Goal: Task Accomplishment & Management: Manage account settings

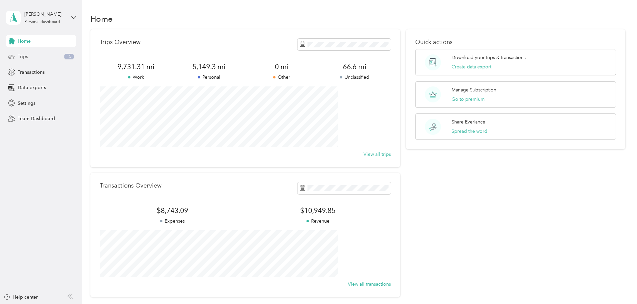
click at [29, 54] on div "Trips 15" at bounding box center [41, 57] width 70 height 12
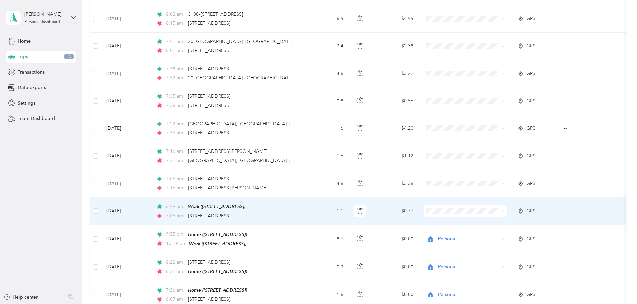
scroll to position [267, 0]
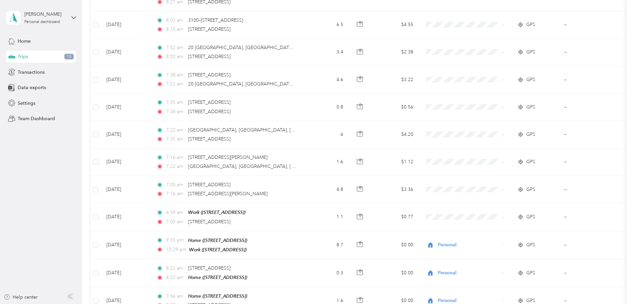
drag, startPoint x: 108, startPoint y: 127, endPoint x: 155, endPoint y: 224, distance: 108.3
click at [140, 228] on div "9,731.31 mi Work 5,149.3 mi Personal 0 mi Other 66.6 mi Unclassified $6,811.92 …" at bounding box center [357, 172] width 535 height 819
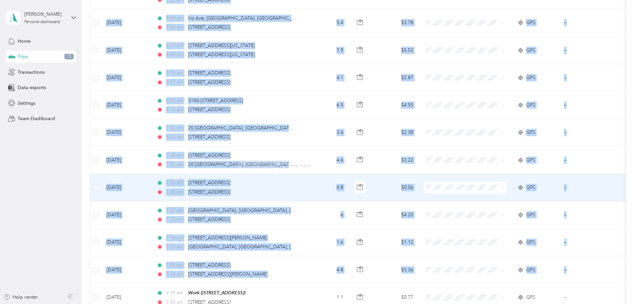
scroll to position [100, 0]
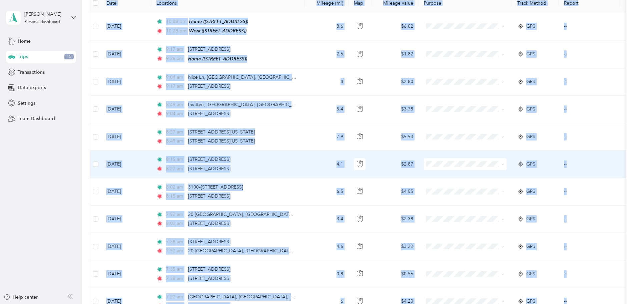
click at [507, 158] on span at bounding box center [465, 164] width 83 height 12
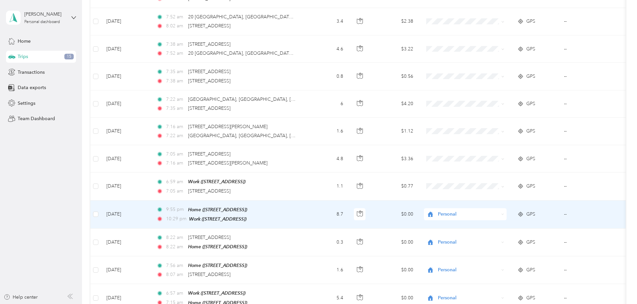
scroll to position [367, 0]
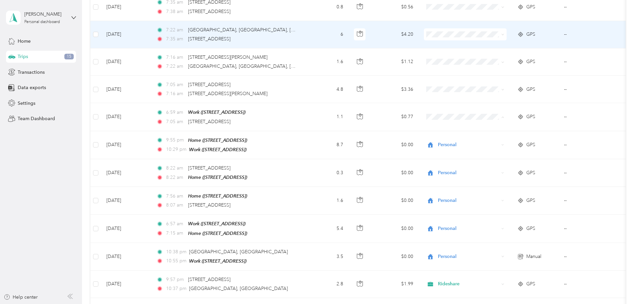
click at [535, 32] on span "GPS" at bounding box center [530, 34] width 9 height 7
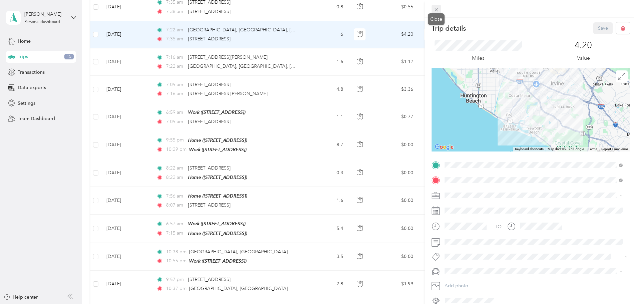
click at [437, 11] on icon at bounding box center [436, 9] width 3 height 3
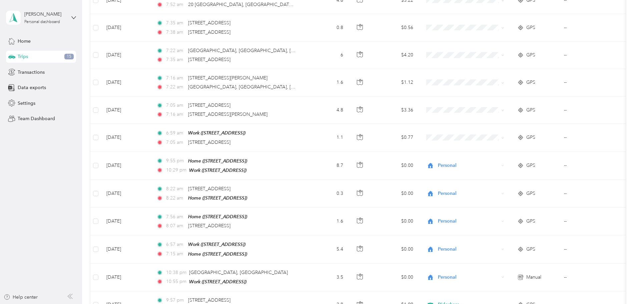
scroll to position [267, 0]
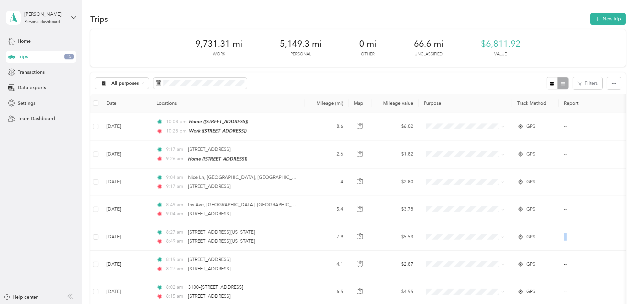
drag, startPoint x: 586, startPoint y: 242, endPoint x: 647, endPoint y: 249, distance: 61.5
click at [634, 249] on html "[PERSON_NAME] Personal dashboard Home Trips 15 Transactions Data exports Settin…" at bounding box center [317, 152] width 634 height 304
drag, startPoint x: 110, startPoint y: 37, endPoint x: 76, endPoint y: 42, distance: 35.1
click at [71, 44] on section "[PERSON_NAME] Personal dashboard Home Trips 15 Transactions Data exports Settin…" at bounding box center [317, 152] width 634 height 304
click at [109, 13] on div "Trips New trip" at bounding box center [357, 19] width 535 height 14
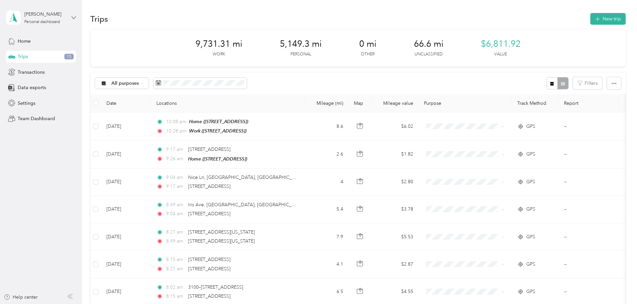
click at [73, 18] on icon at bounding box center [74, 17] width 4 height 2
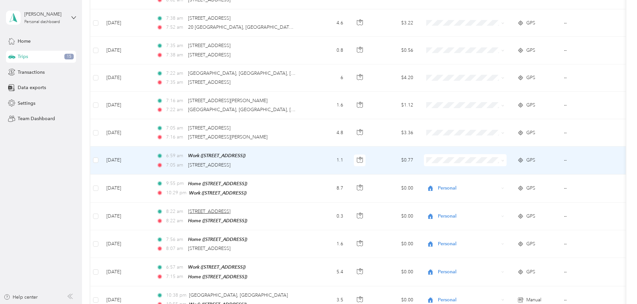
scroll to position [334, 0]
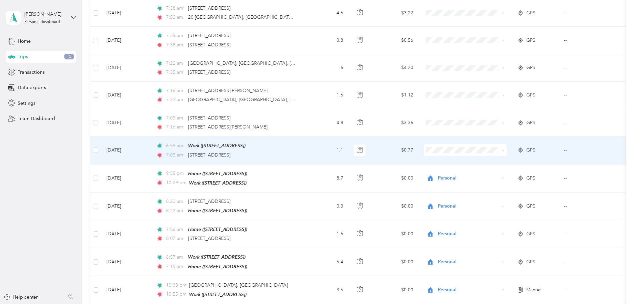
click at [501, 220] on span "Buisiness" at bounding box center [516, 219] width 62 height 7
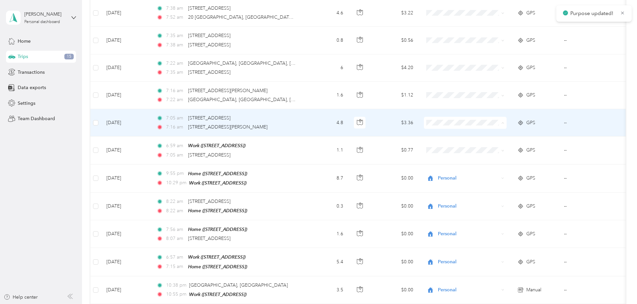
click at [495, 202] on span "Rideshare" at bounding box center [516, 204] width 62 height 7
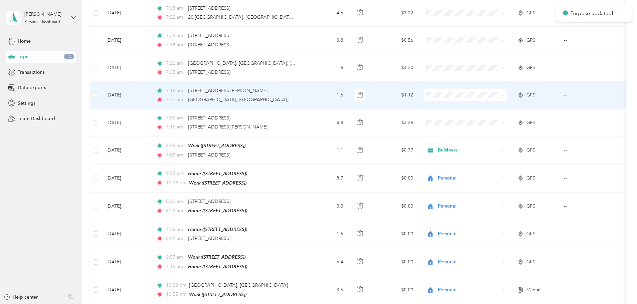
click at [496, 163] on span "Buisiness" at bounding box center [516, 164] width 62 height 7
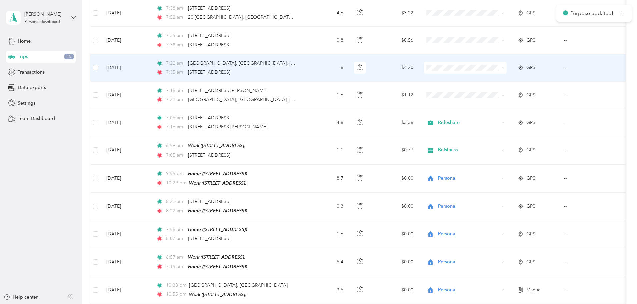
click at [493, 148] on span "Rideshare" at bounding box center [516, 149] width 62 height 7
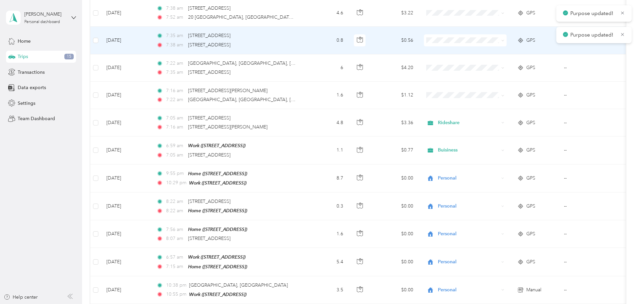
click at [485, 42] on span at bounding box center [465, 40] width 83 height 12
click at [490, 113] on ol "Work Personal Payment Mixed Gas Buisiness Rideshare Lyft Uber Taxes Other Chari…" at bounding box center [509, 92] width 83 height 93
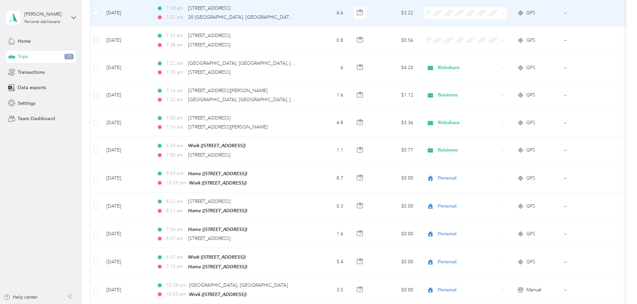
click at [487, 94] on span "Rideshare" at bounding box center [516, 94] width 62 height 7
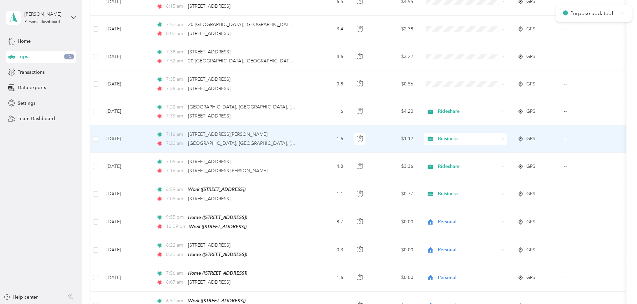
scroll to position [267, 0]
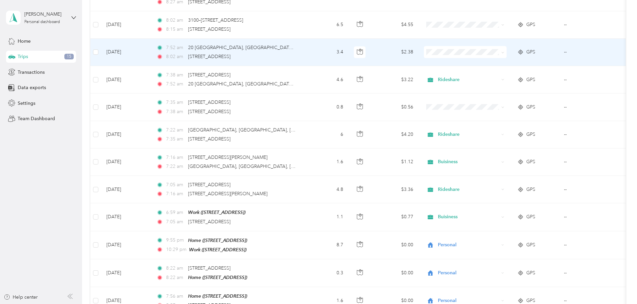
click at [493, 122] on span "Buisiness" at bounding box center [516, 121] width 62 height 7
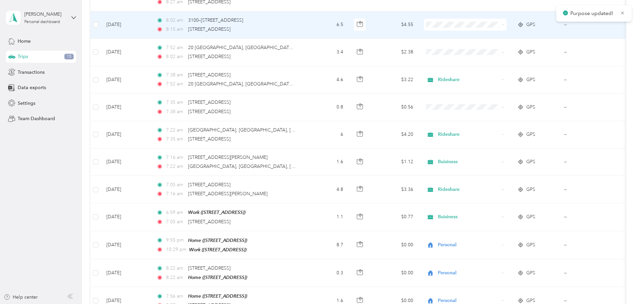
click at [495, 104] on span "Rideshare" at bounding box center [516, 106] width 62 height 7
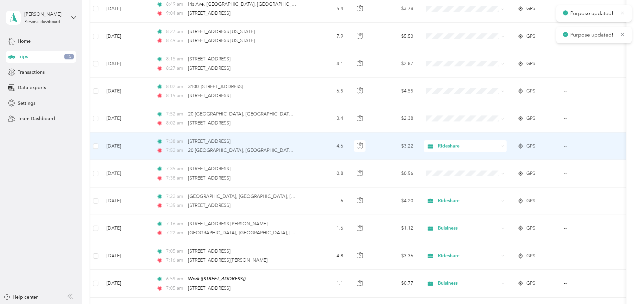
scroll to position [200, 0]
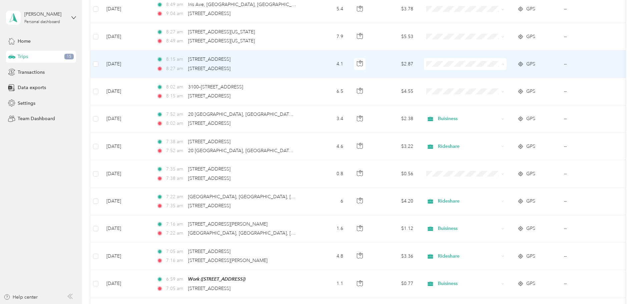
click at [498, 137] on li "Buisiness" at bounding box center [509, 134] width 83 height 12
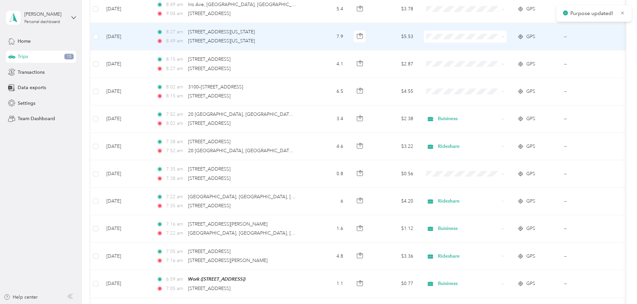
click at [498, 117] on span "Rideshare" at bounding box center [516, 116] width 62 height 7
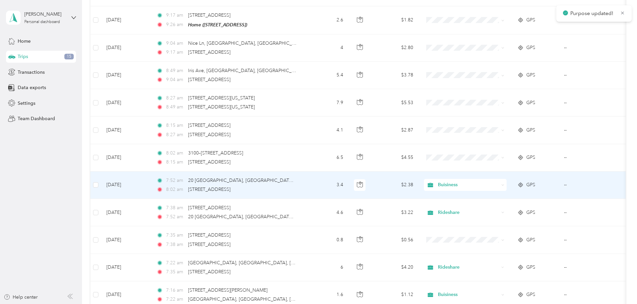
scroll to position [133, 0]
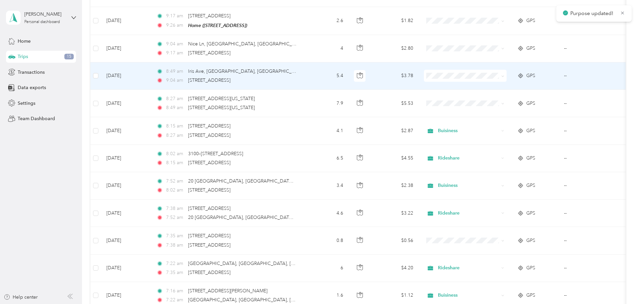
click at [485, 79] on span at bounding box center [465, 76] width 83 height 12
click at [499, 144] on span "Buisiness" at bounding box center [516, 142] width 62 height 7
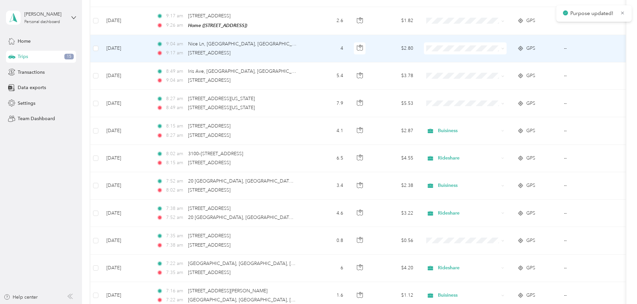
click at [499, 129] on span "Rideshare" at bounding box center [516, 129] width 62 height 7
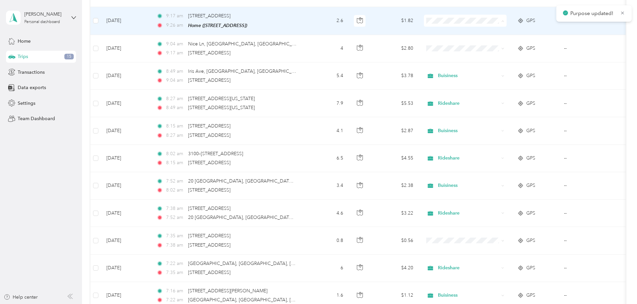
click at [501, 44] on span "Personal" at bounding box center [516, 44] width 62 height 7
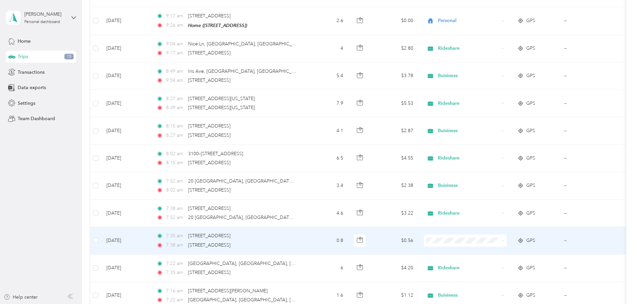
click at [493, 204] on span "Buisiness" at bounding box center [516, 203] width 62 height 7
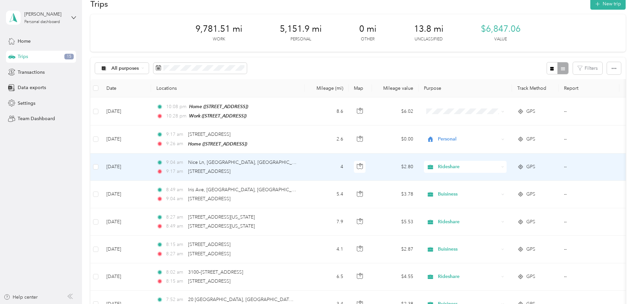
scroll to position [0, 0]
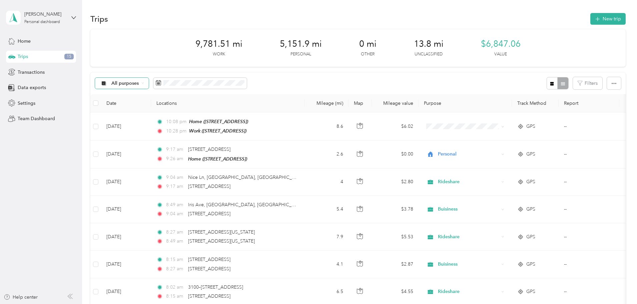
click at [139, 82] on span "All purposes" at bounding box center [125, 83] width 28 height 5
click at [170, 107] on span "Unclassified" at bounding box center [172, 106] width 32 height 7
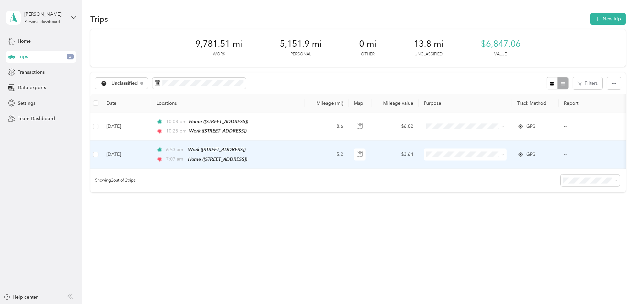
click at [496, 178] on span "Personal" at bounding box center [516, 176] width 62 height 7
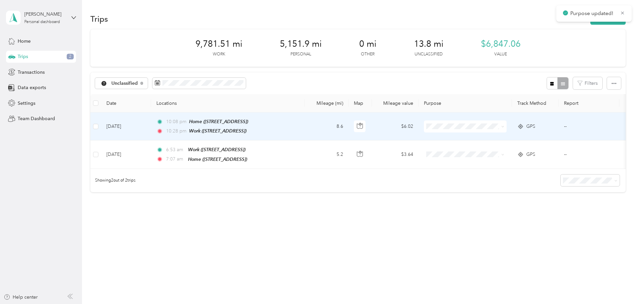
click at [493, 129] on span at bounding box center [465, 126] width 83 height 12
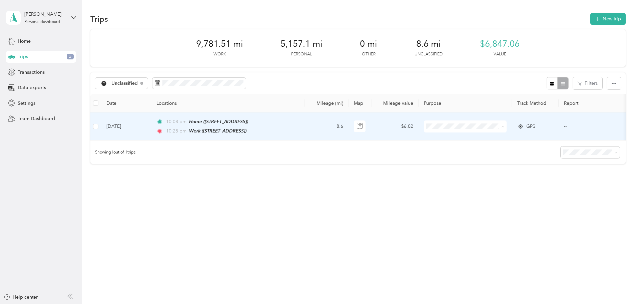
click at [503, 148] on span "Personal" at bounding box center [516, 150] width 62 height 7
